Goal: Browse casually: Explore the website without a specific task or goal

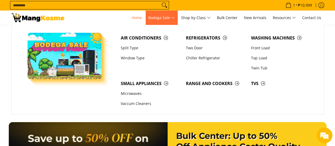
click at [175, 15] on span "Bodega Sale" at bounding box center [161, 18] width 26 height 7
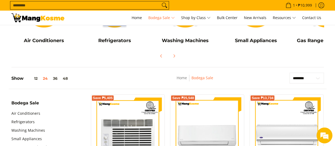
scroll to position [79, 0]
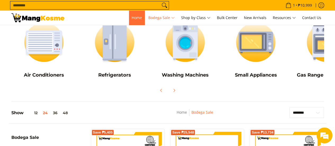
click at [135, 16] on span "Home" at bounding box center [136, 17] width 10 height 5
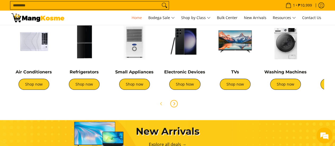
click at [174, 103] on icon "Next" at bounding box center [174, 103] width 4 height 4
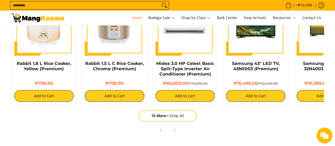
scroll to position [397, 0]
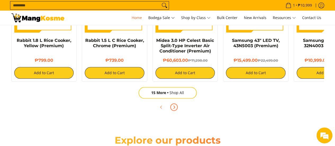
click at [177, 108] on button "Next" at bounding box center [174, 107] width 12 height 12
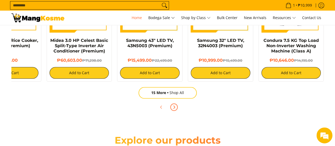
click at [174, 104] on span "Next" at bounding box center [174, 107] width 6 height 6
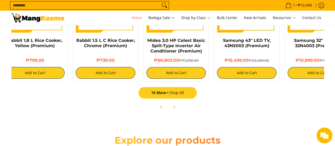
scroll to position [0, 0]
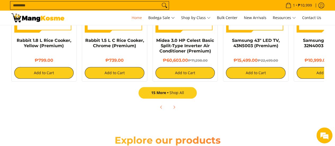
click at [185, 95] on link "15 More Shop All" at bounding box center [167, 93] width 58 height 12
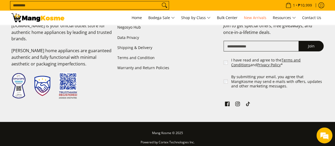
scroll to position [1007, 0]
